Goal: Transaction & Acquisition: Purchase product/service

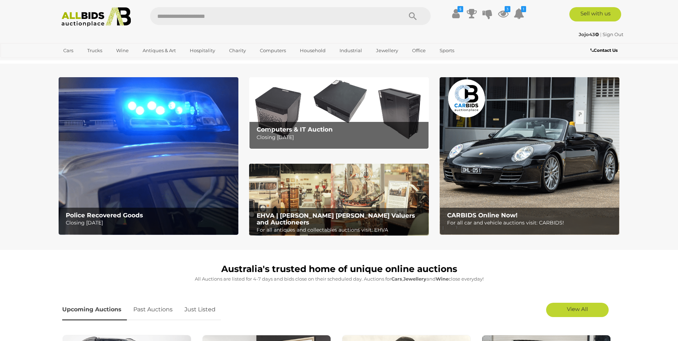
click at [281, 212] on b "EHVA | [PERSON_NAME] [PERSON_NAME] Valuers and Auctioneers" at bounding box center [336, 219] width 158 height 14
click at [108, 218] on b "Police Recovered Goods" at bounding box center [104, 215] width 77 height 7
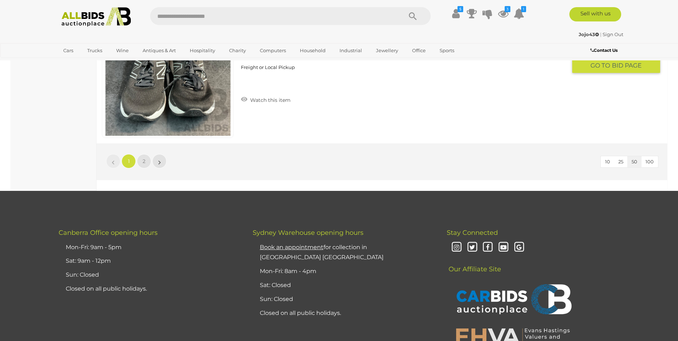
scroll to position [6970, 0]
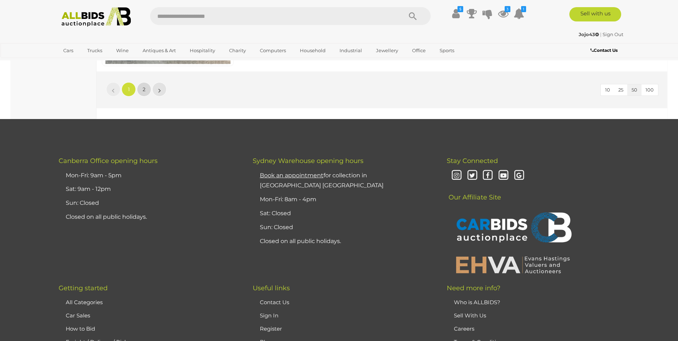
click at [143, 90] on span "2" at bounding box center [144, 89] width 3 height 6
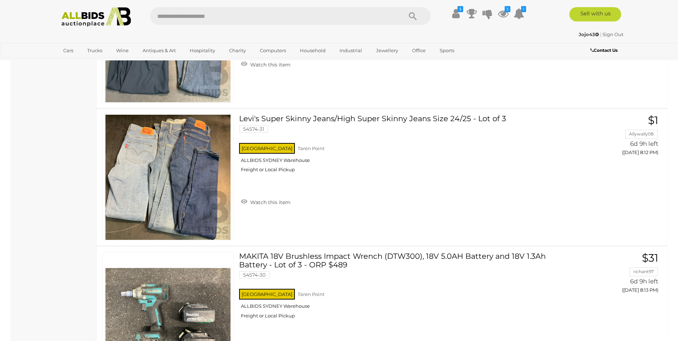
scroll to position [3771, 0]
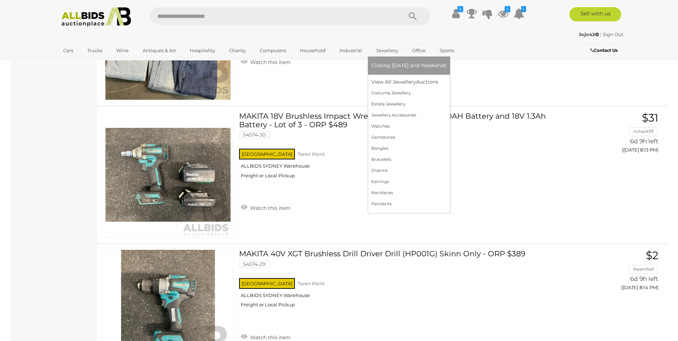
click at [374, 48] on link "Jewellery" at bounding box center [386, 51] width 31 height 12
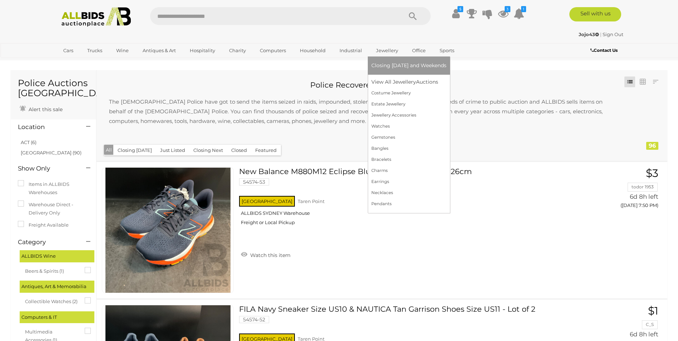
click at [384, 65] on span "Closing [DATE] and Weekends" at bounding box center [408, 65] width 75 height 6
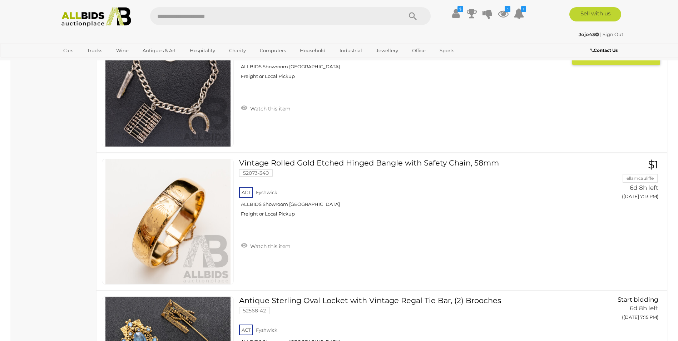
scroll to position [3917, 0]
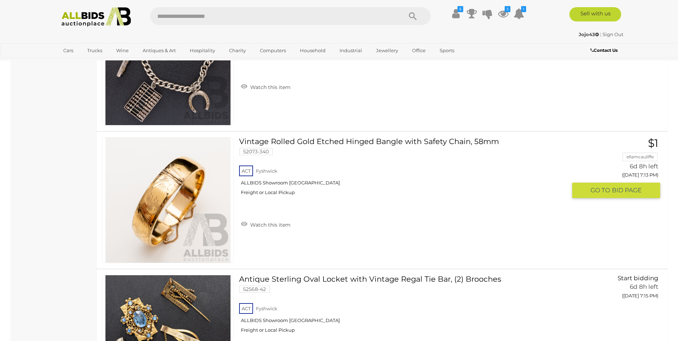
click at [304, 141] on link "Vintage Rolled Gold Etched Hinged Bangle with Safety Chain, 58mm 52073-340 ACT …" at bounding box center [405, 169] width 322 height 64
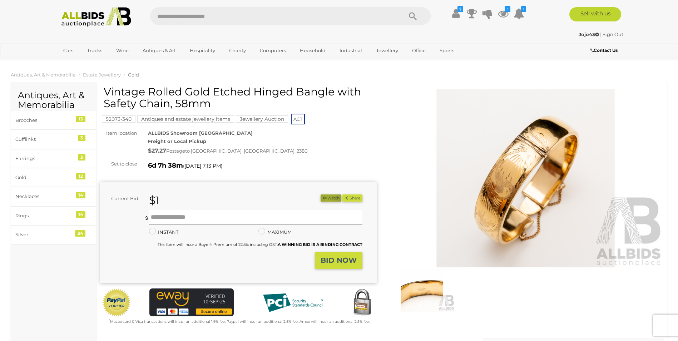
click at [325, 199] on button "Watch" at bounding box center [331, 198] width 21 height 8
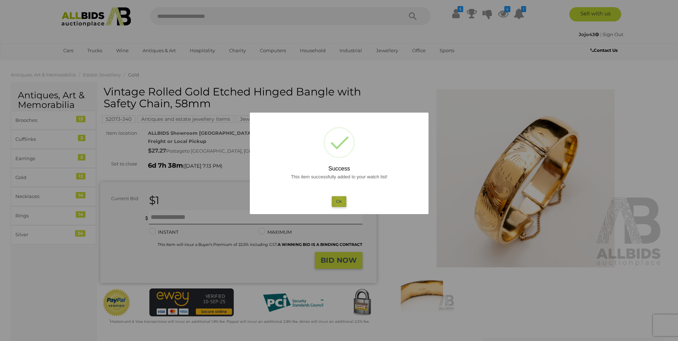
drag, startPoint x: 339, startPoint y: 201, endPoint x: 301, endPoint y: 173, distance: 47.0
click at [339, 201] on button "Ok" at bounding box center [339, 201] width 15 height 10
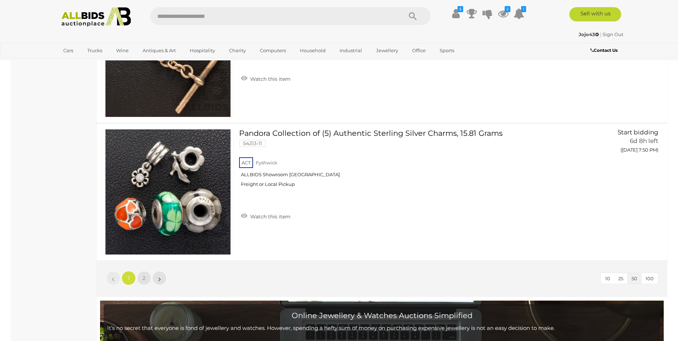
scroll to position [6836, 0]
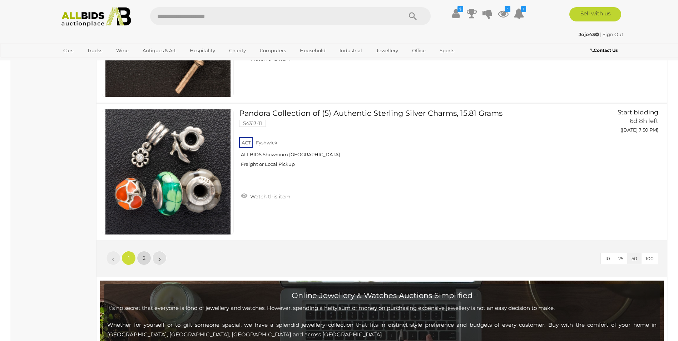
click at [140, 256] on link "2" at bounding box center [144, 258] width 14 height 14
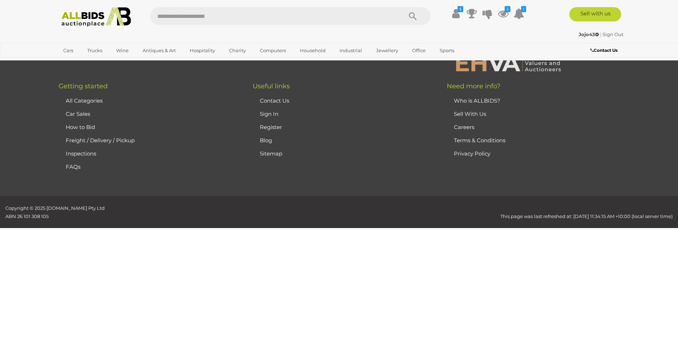
scroll to position [123, 0]
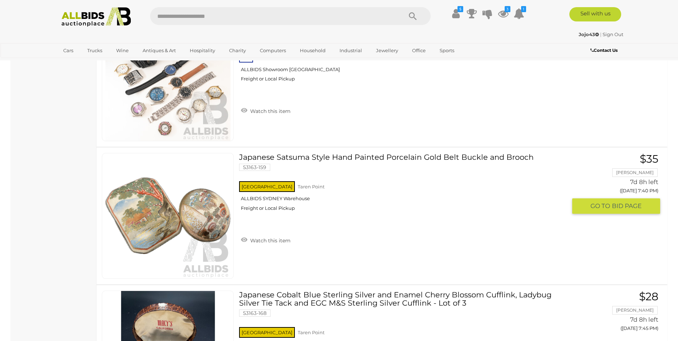
scroll to position [1088, 0]
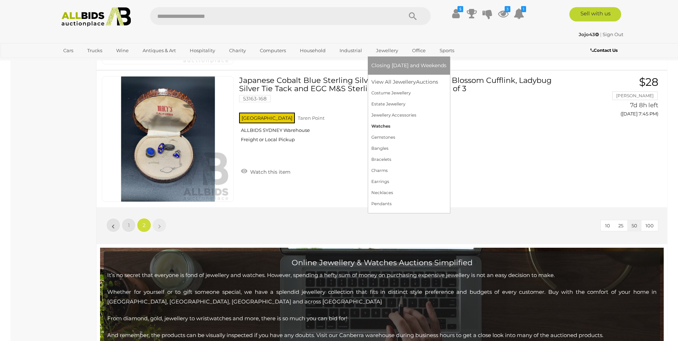
click at [376, 125] on link "Watches" at bounding box center [408, 126] width 75 height 11
